Goal: Information Seeking & Learning: Compare options

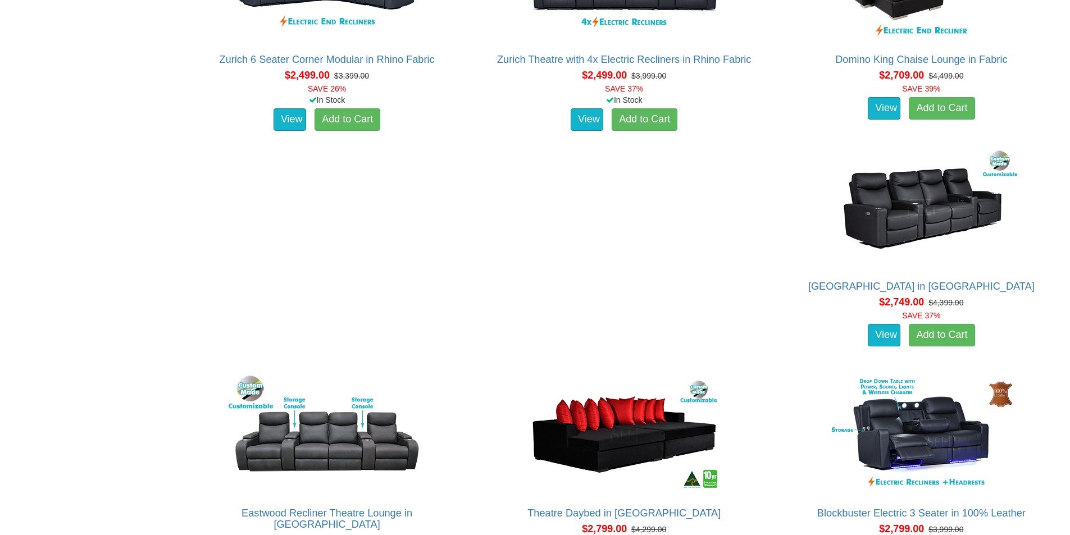
scroll to position [1067, 0]
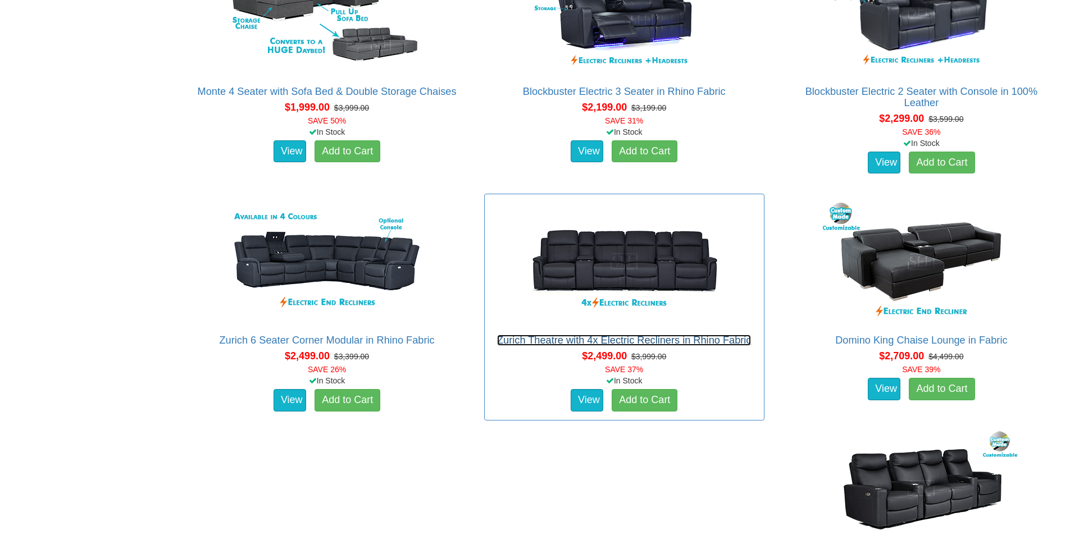
click at [580, 338] on link "Zurich Theatre with 4x Electric Recliners in Rhino Fabric" at bounding box center [624, 340] width 254 height 11
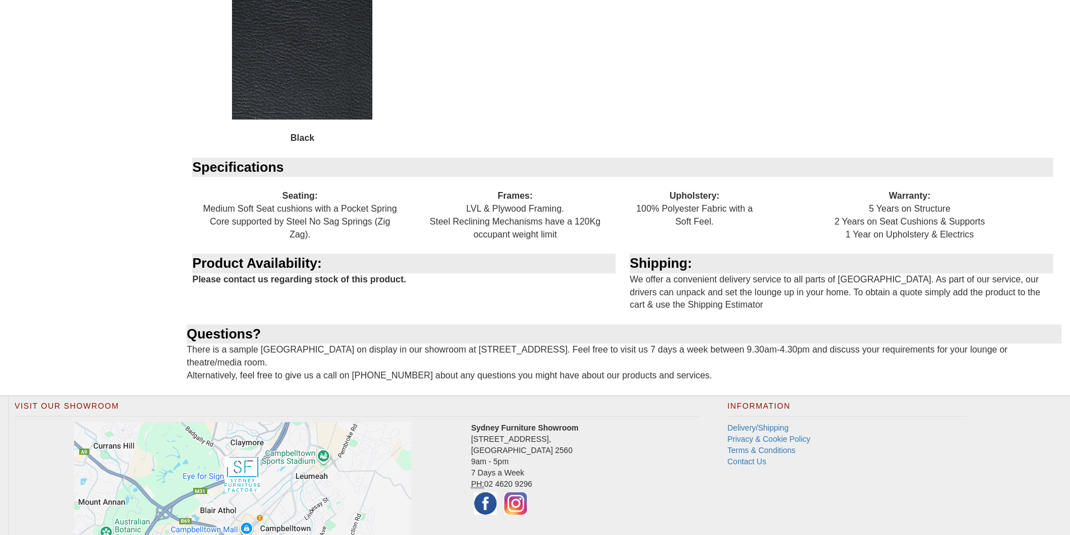
scroll to position [1180, 0]
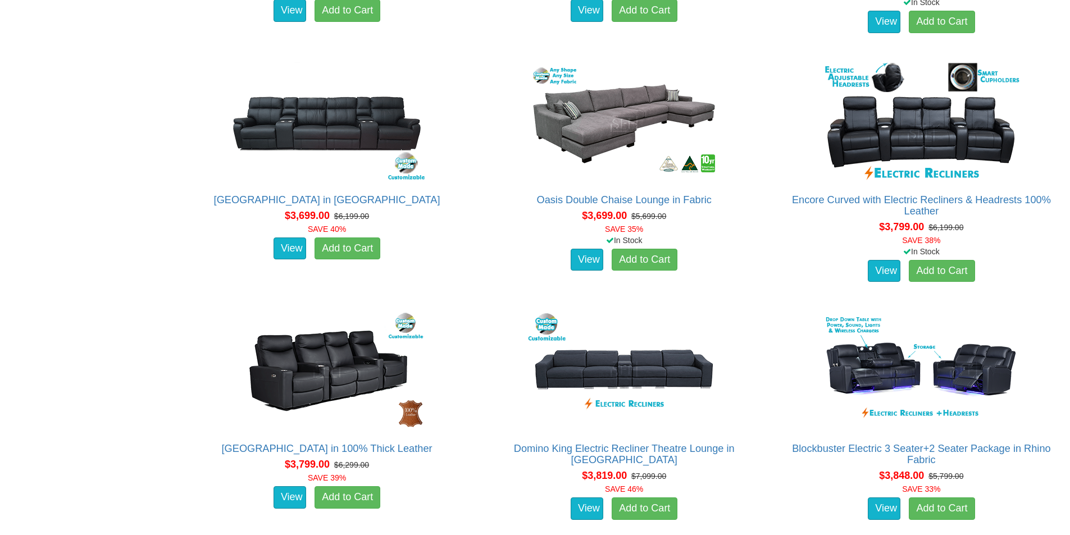
scroll to position [2582, 0]
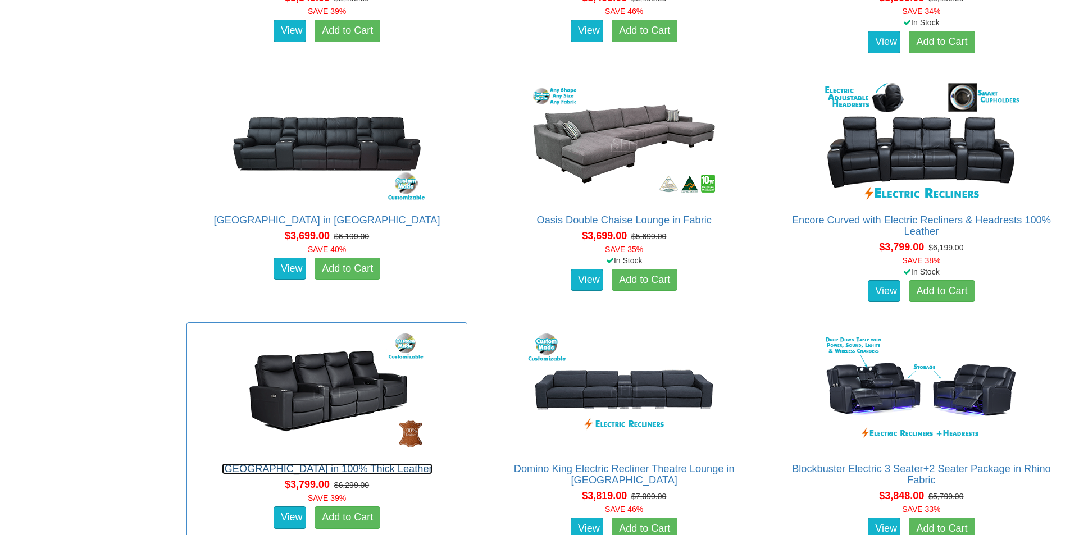
click at [433, 463] on link "Bond Theatre Lounge in 100% Thick Leather" at bounding box center [327, 468] width 211 height 11
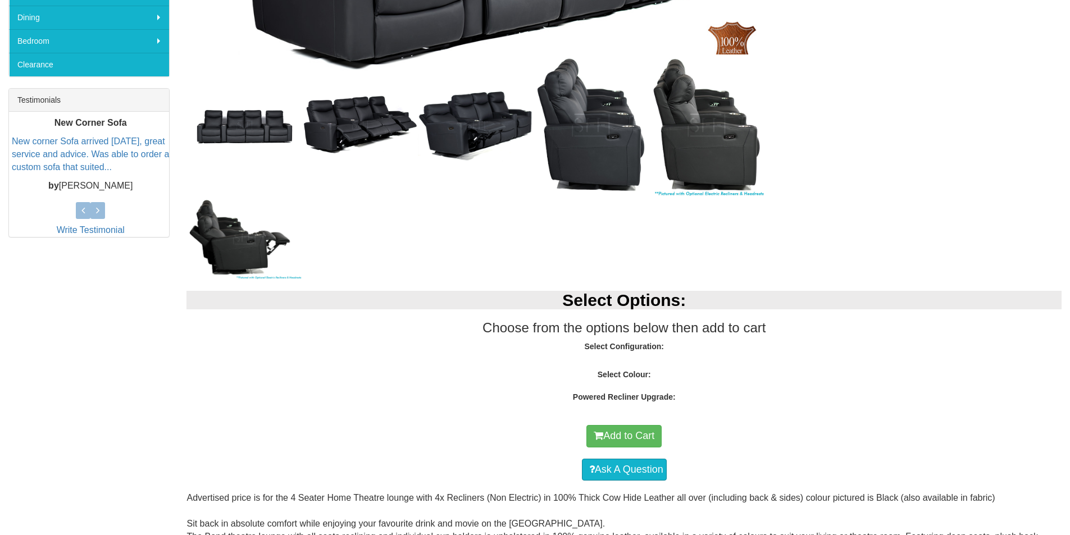
scroll to position [506, 0]
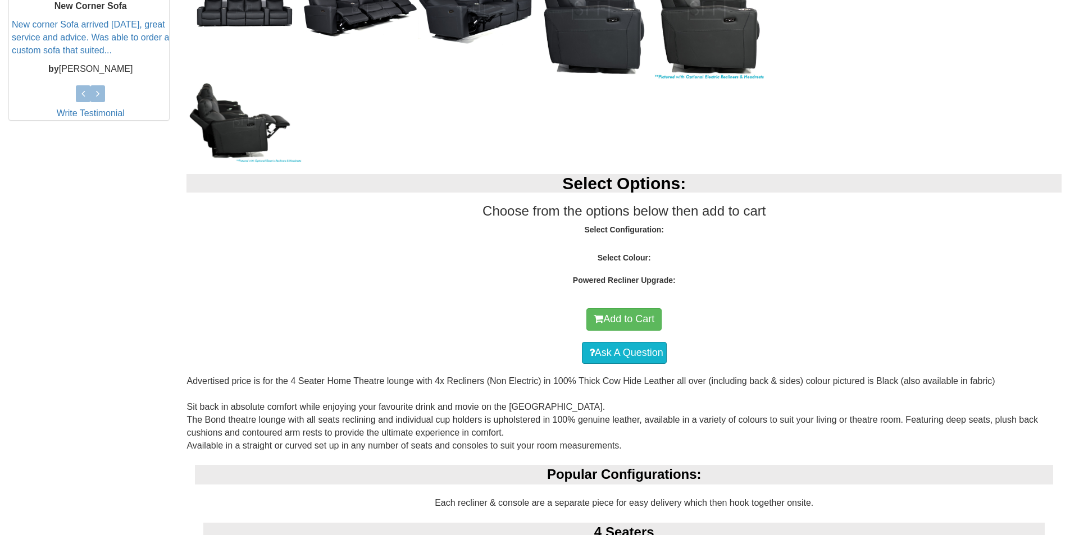
click at [638, 258] on strong "Select Colour:" at bounding box center [624, 257] width 53 height 9
click at [613, 277] on strong "Powered Recliner Upgrade:" at bounding box center [624, 280] width 103 height 9
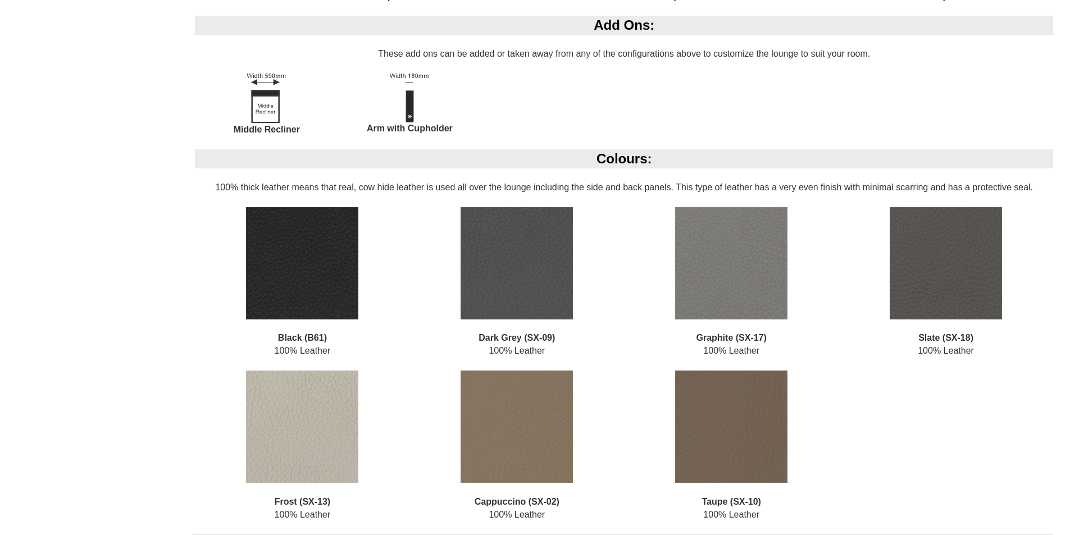
scroll to position [1573, 0]
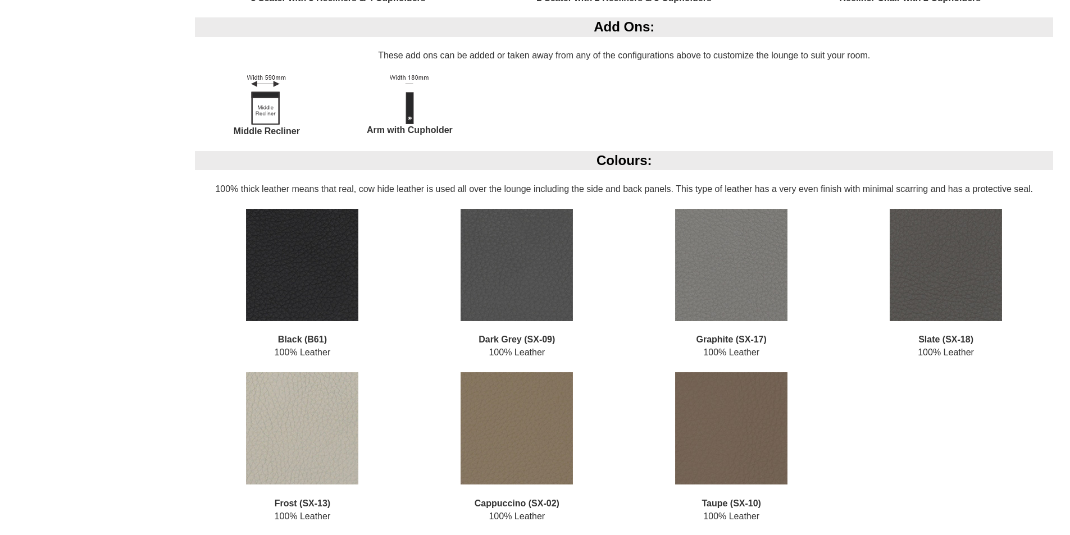
click at [716, 284] on img at bounding box center [731, 265] width 112 height 112
click at [495, 289] on img at bounding box center [517, 265] width 112 height 112
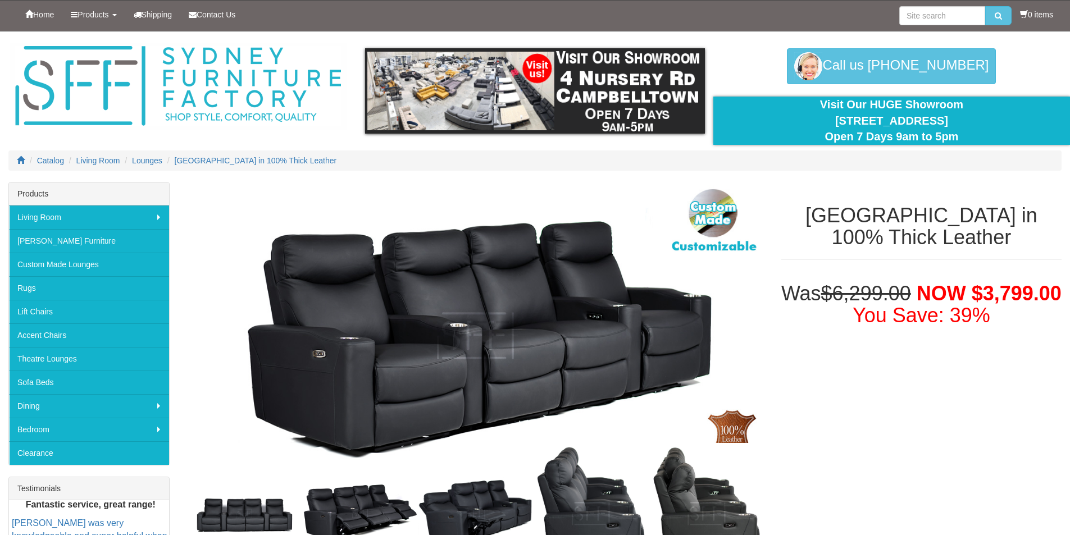
scroll to position [449, 0]
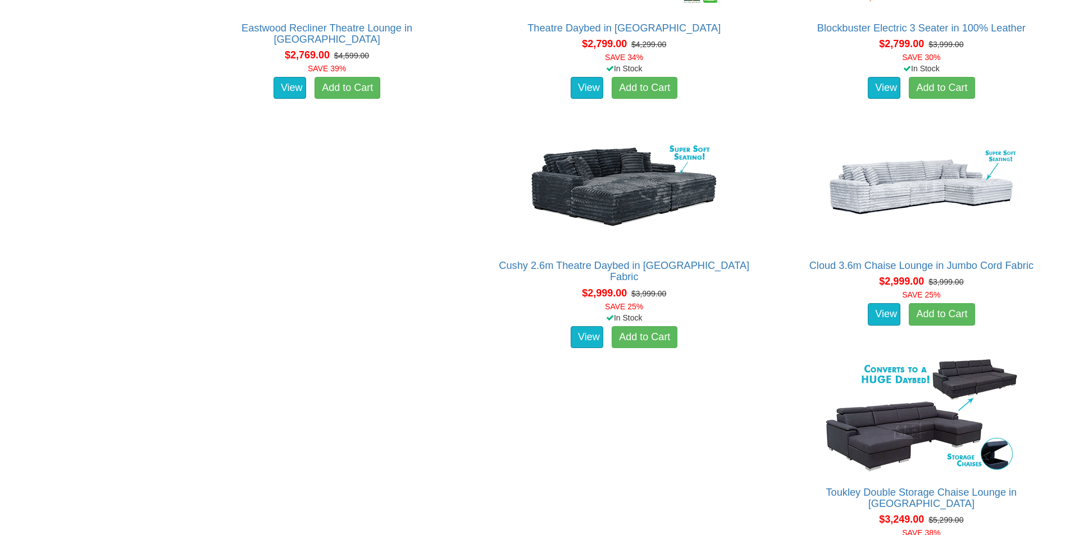
scroll to position [1890, 0]
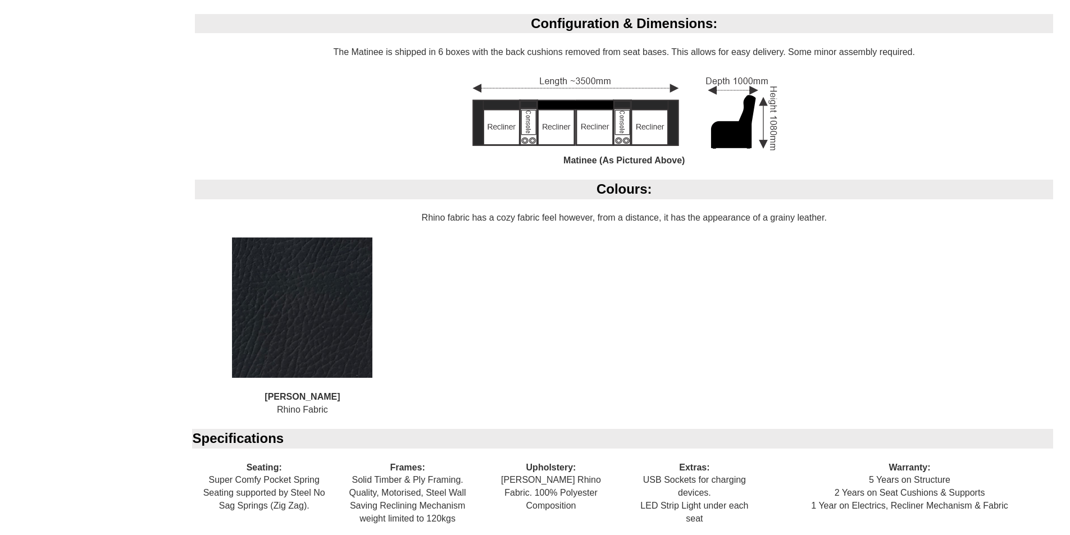
scroll to position [843, 0]
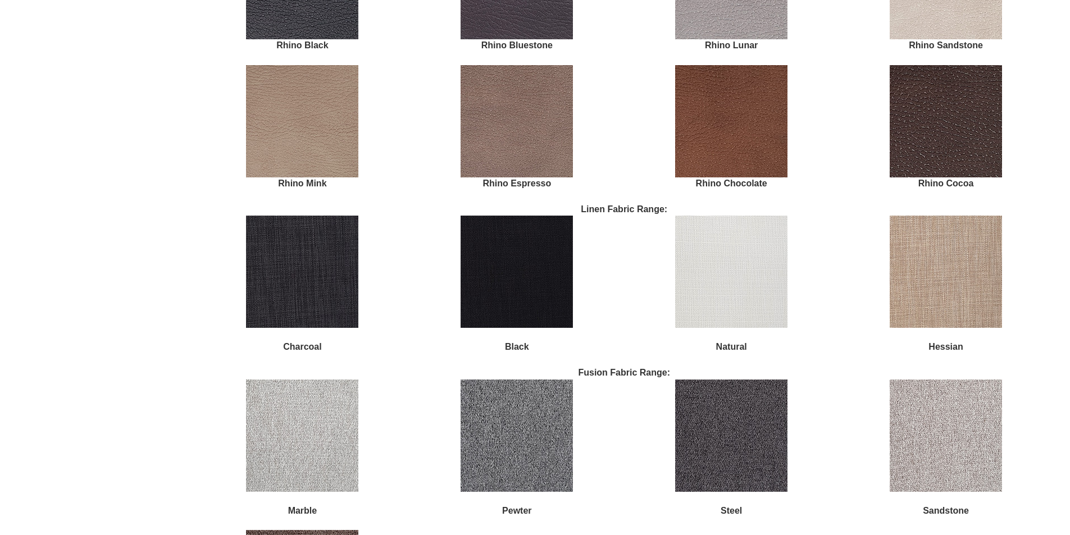
scroll to position [1460, 0]
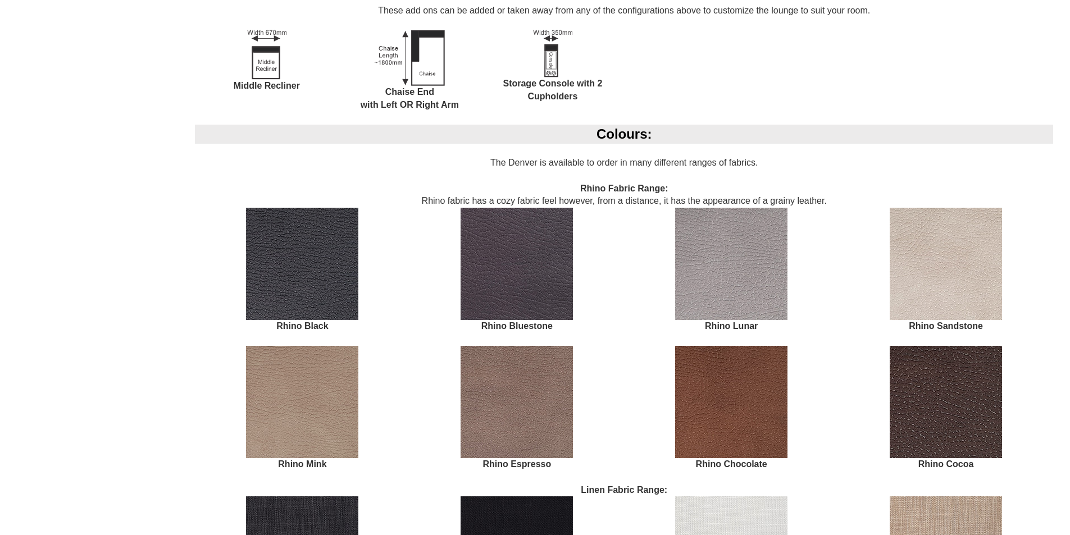
click at [694, 261] on img at bounding box center [731, 264] width 112 height 112
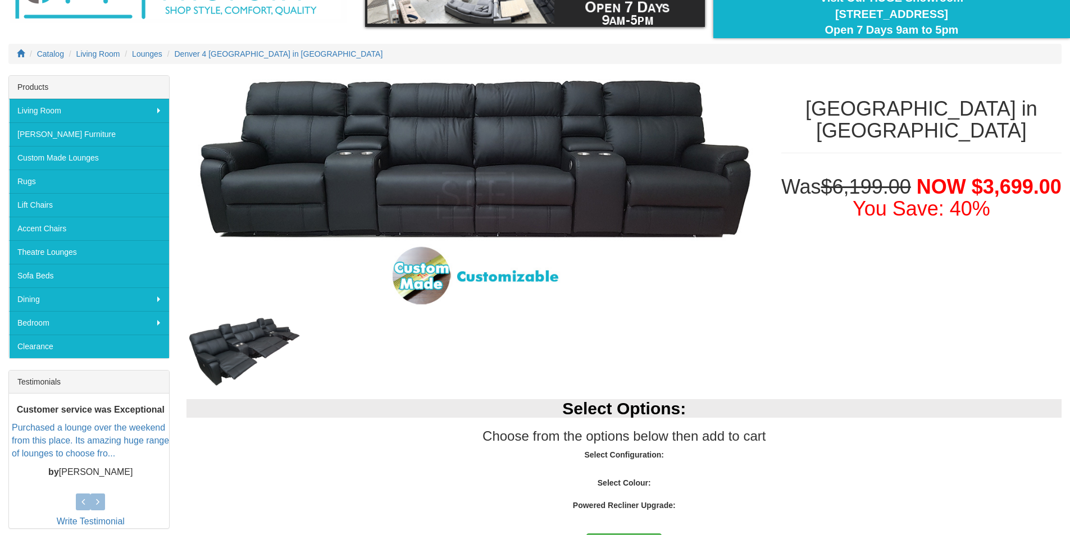
scroll to position [56, 0]
